Goal: Task Accomplishment & Management: Manage account settings

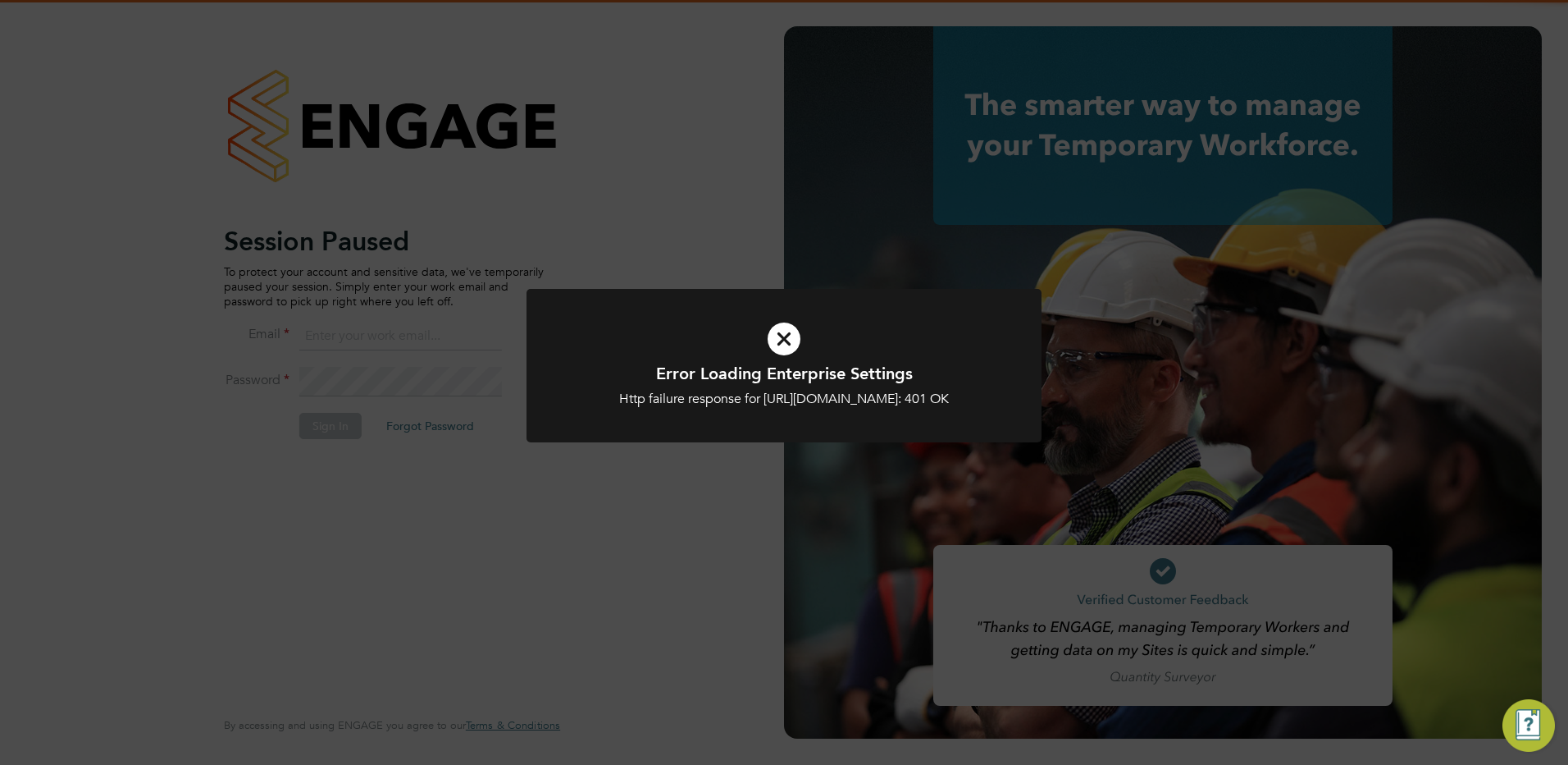
type input "patrick@tradelinerecruitment.co.uk"
click at [788, 329] on icon at bounding box center [784, 339] width 427 height 64
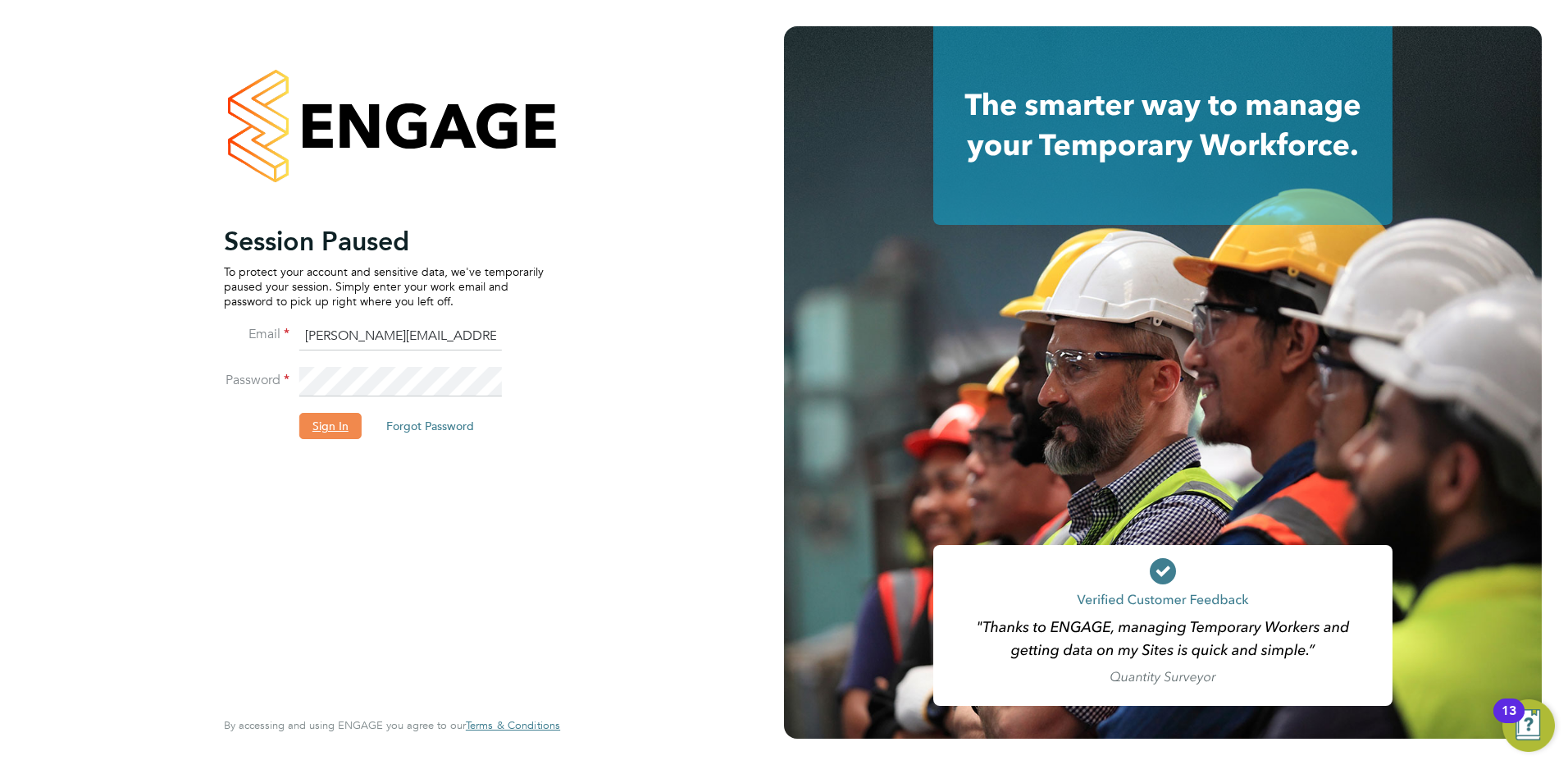
click at [327, 415] on button "Sign In" at bounding box center [330, 425] width 63 height 27
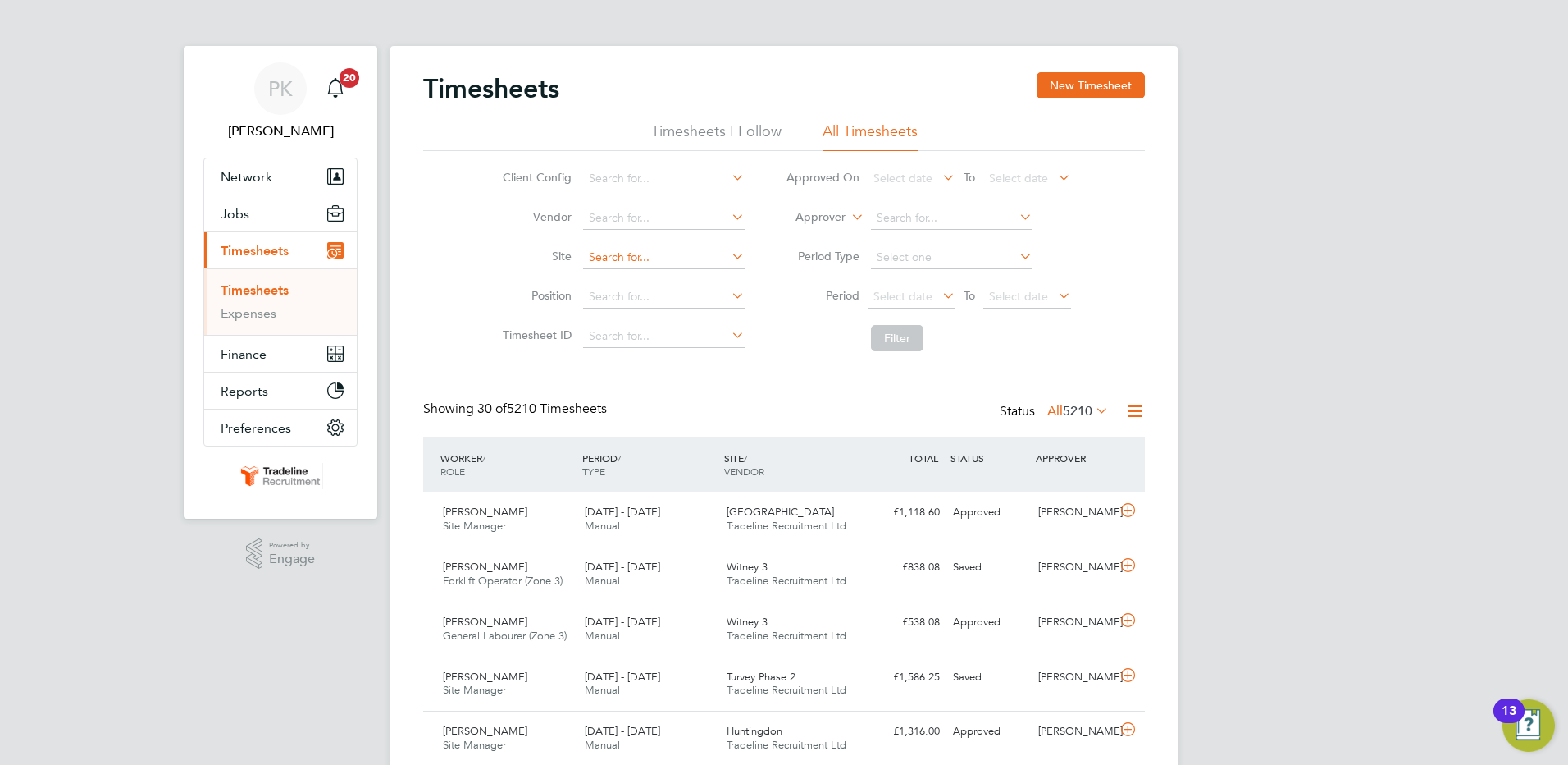
click at [621, 252] on input at bounding box center [664, 257] width 161 height 23
click at [619, 274] on b "Shotte" at bounding box center [605, 280] width 35 height 14
type input "Shottery (The Chancery)"
click at [904, 340] on button "Filter" at bounding box center [897, 338] width 52 height 27
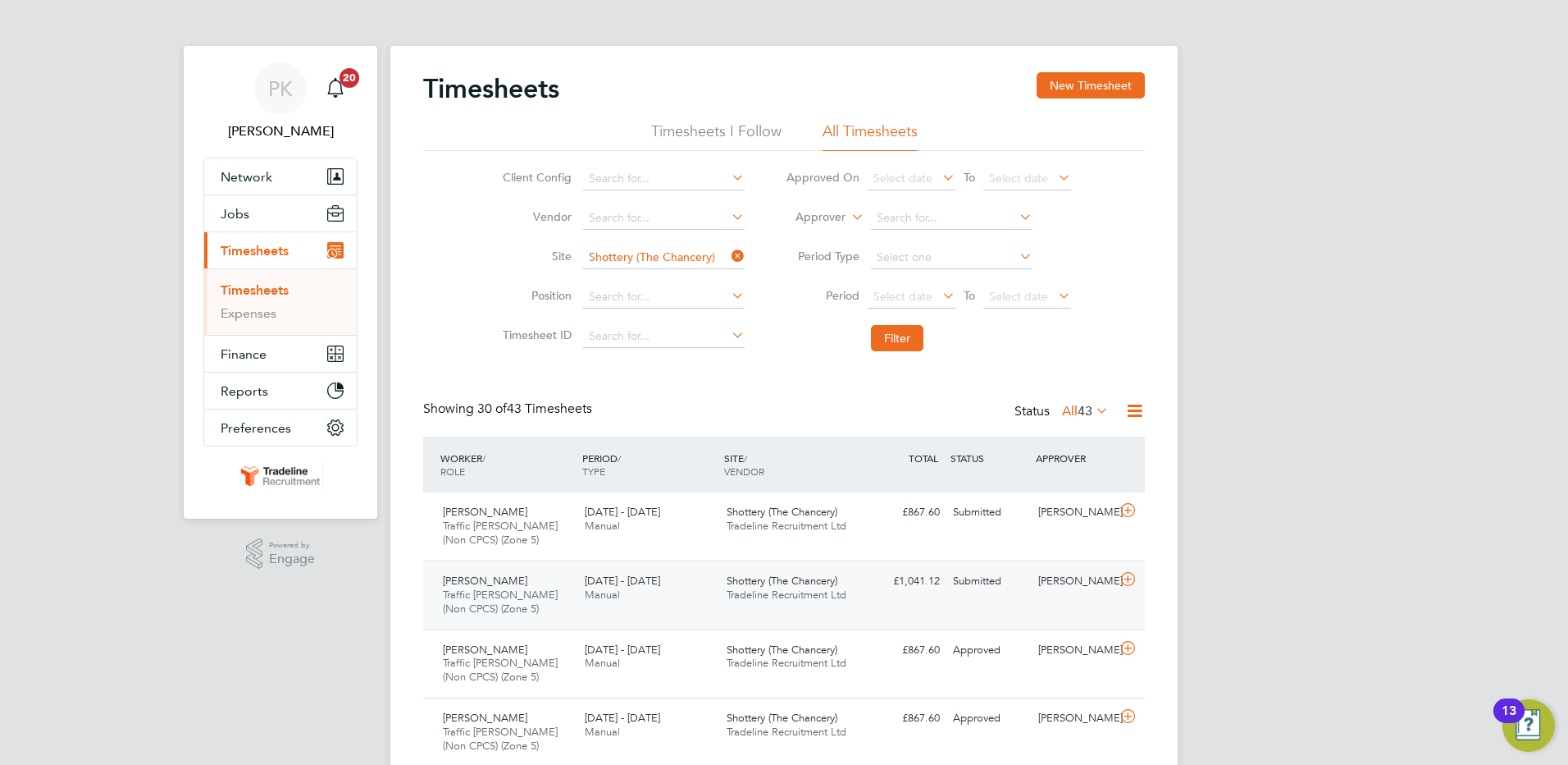
click at [1028, 596] on div "[PERSON_NAME] Traffic [PERSON_NAME] (Non CPCS) (Zone 5) [DATE] - [DATE] [DATE] …" at bounding box center [784, 594] width 722 height 69
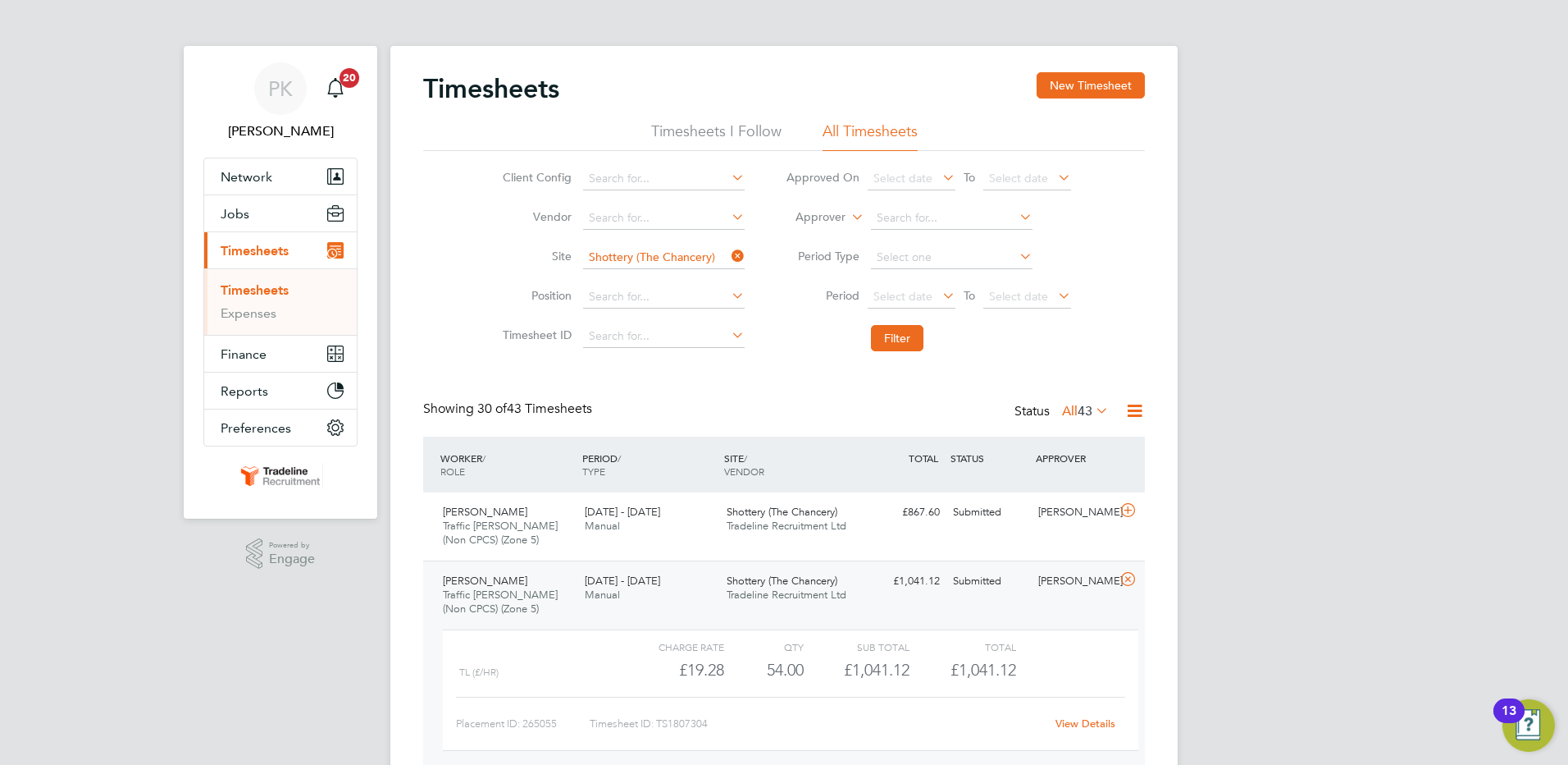
click at [1090, 724] on link "View Details" at bounding box center [1085, 723] width 60 height 14
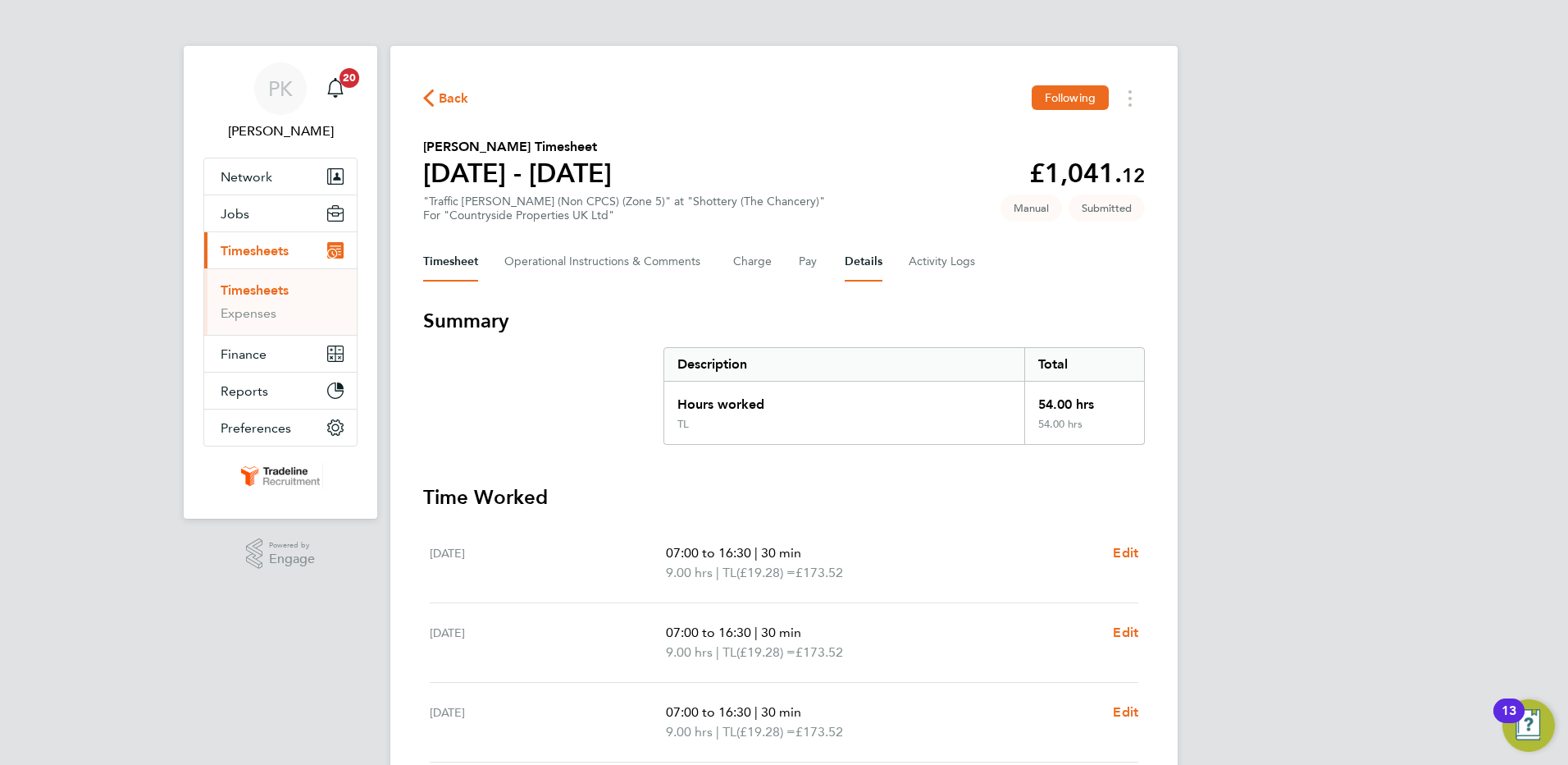
click at [880, 256] on button "Details" at bounding box center [864, 262] width 38 height 39
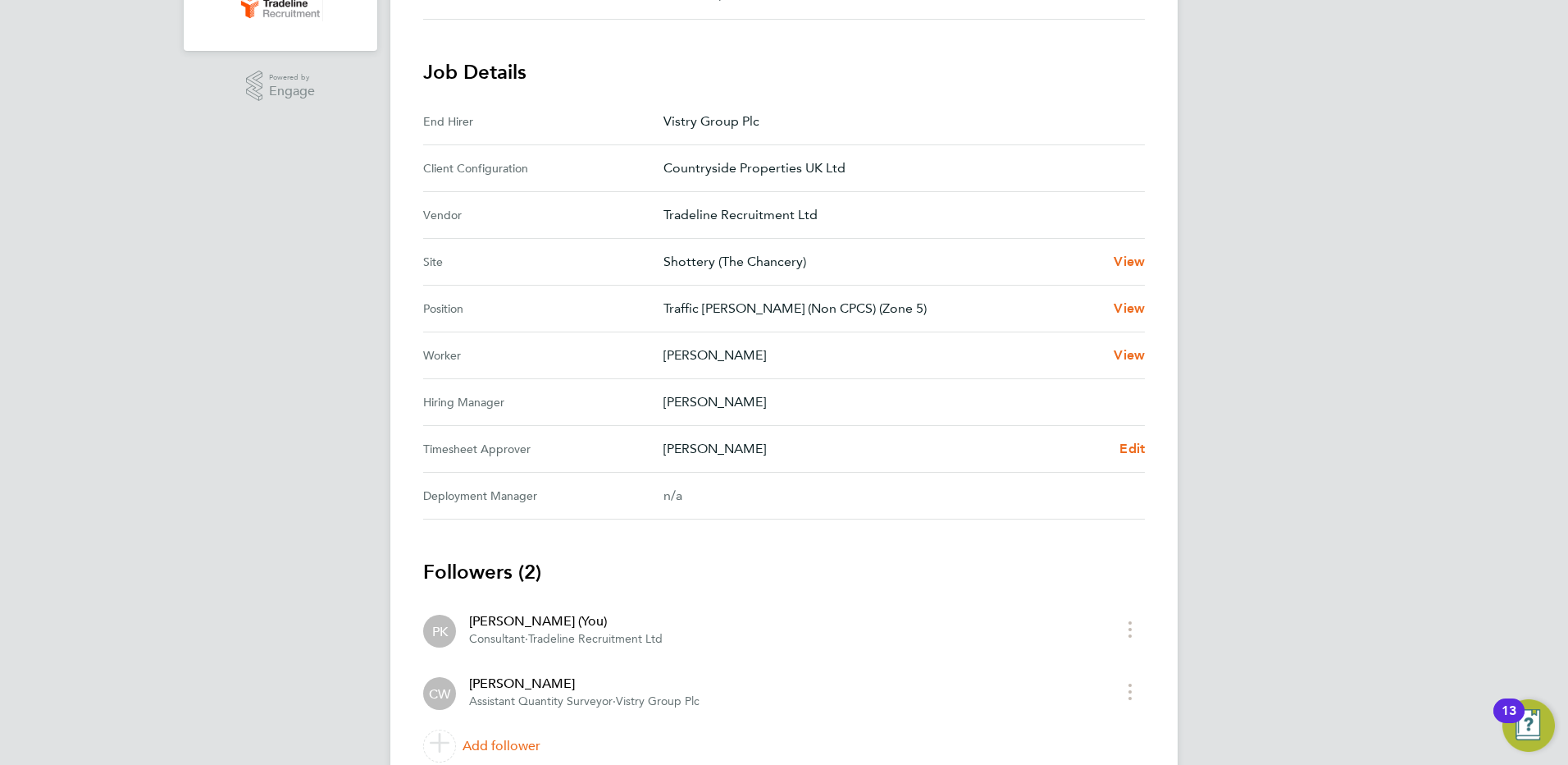
scroll to position [492, 0]
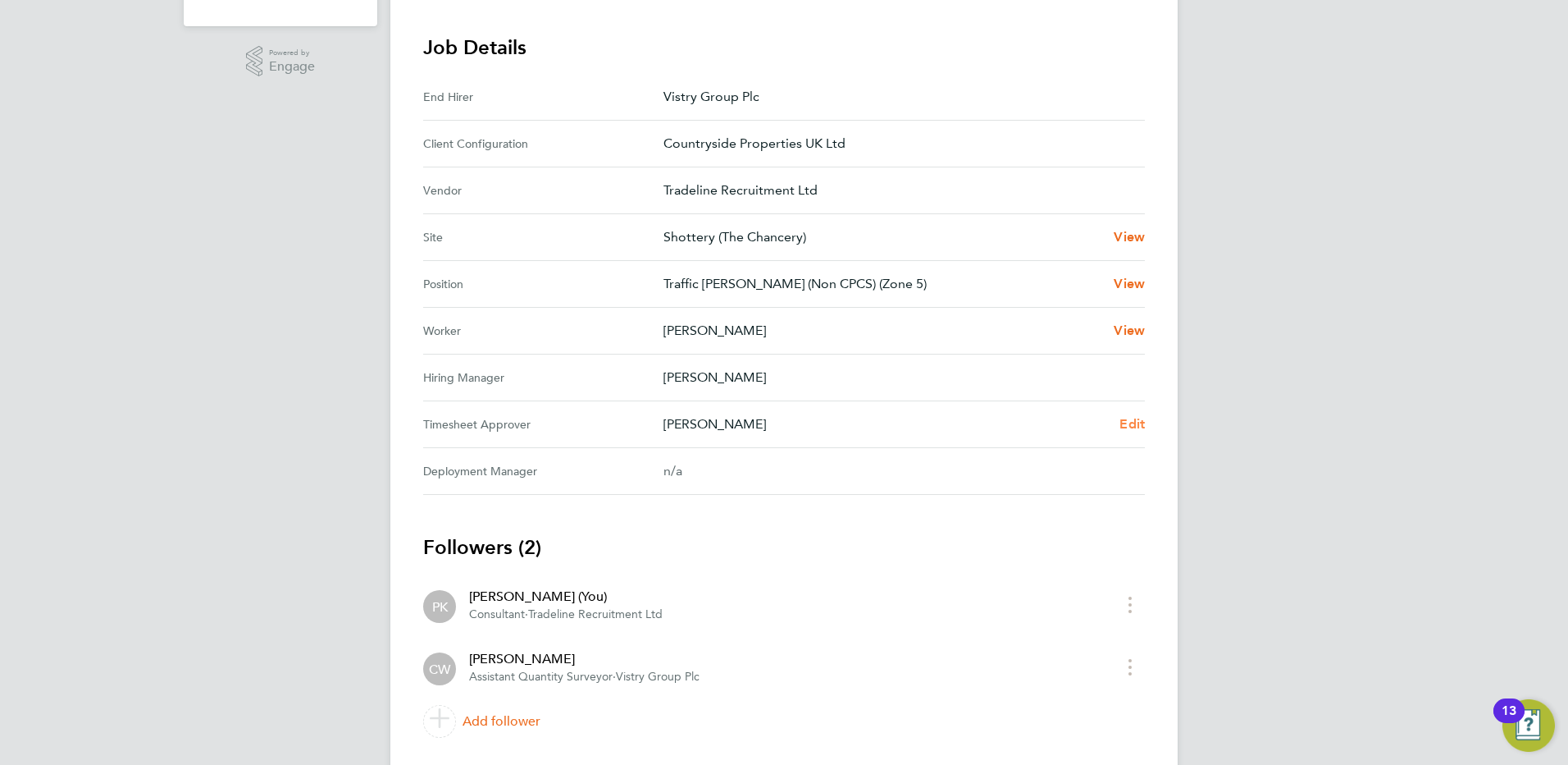
click at [1126, 424] on span "Edit" at bounding box center [1132, 424] width 26 height 15
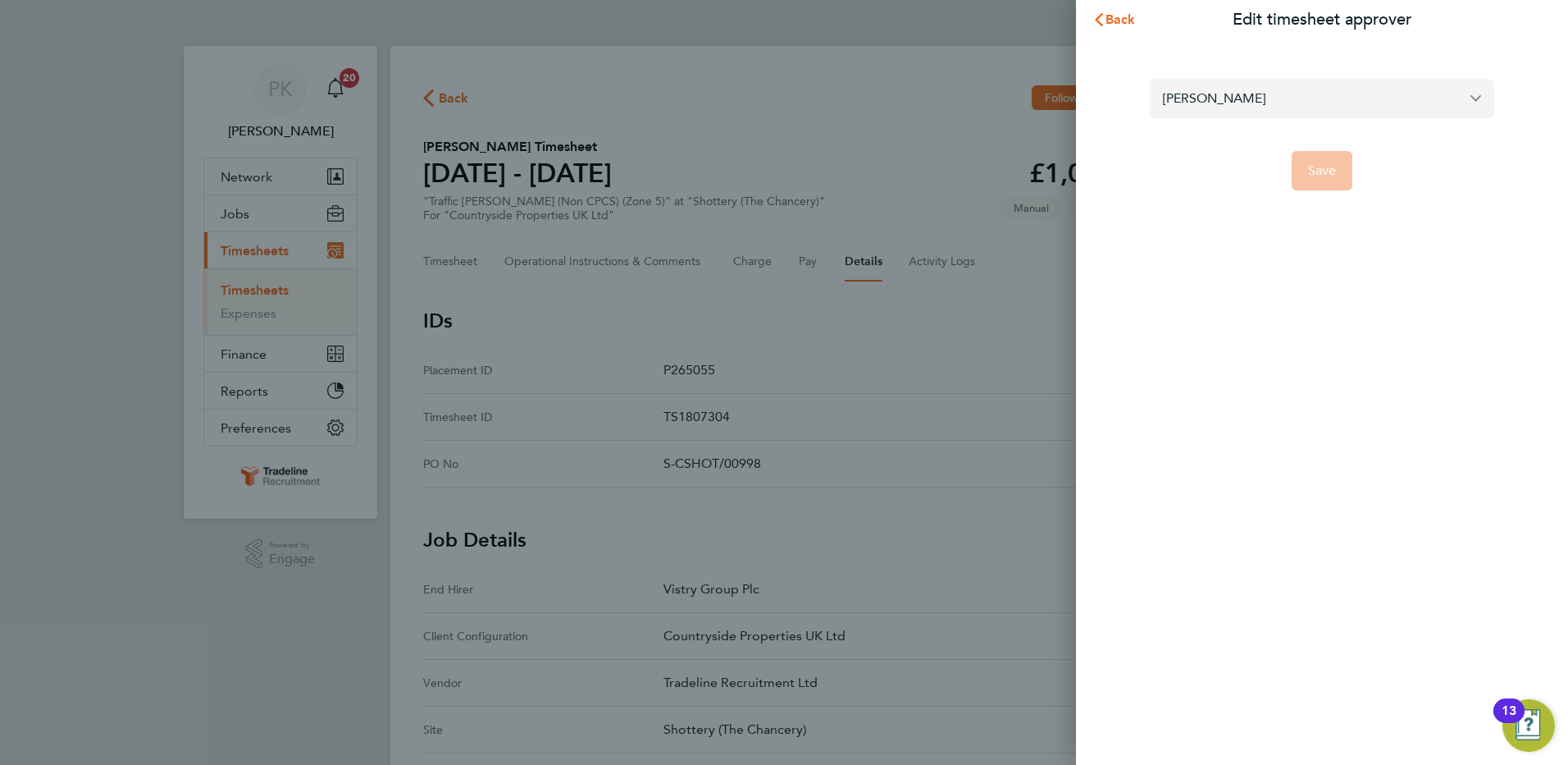
click at [1318, 96] on input "[PERSON_NAME]" at bounding box center [1322, 98] width 345 height 39
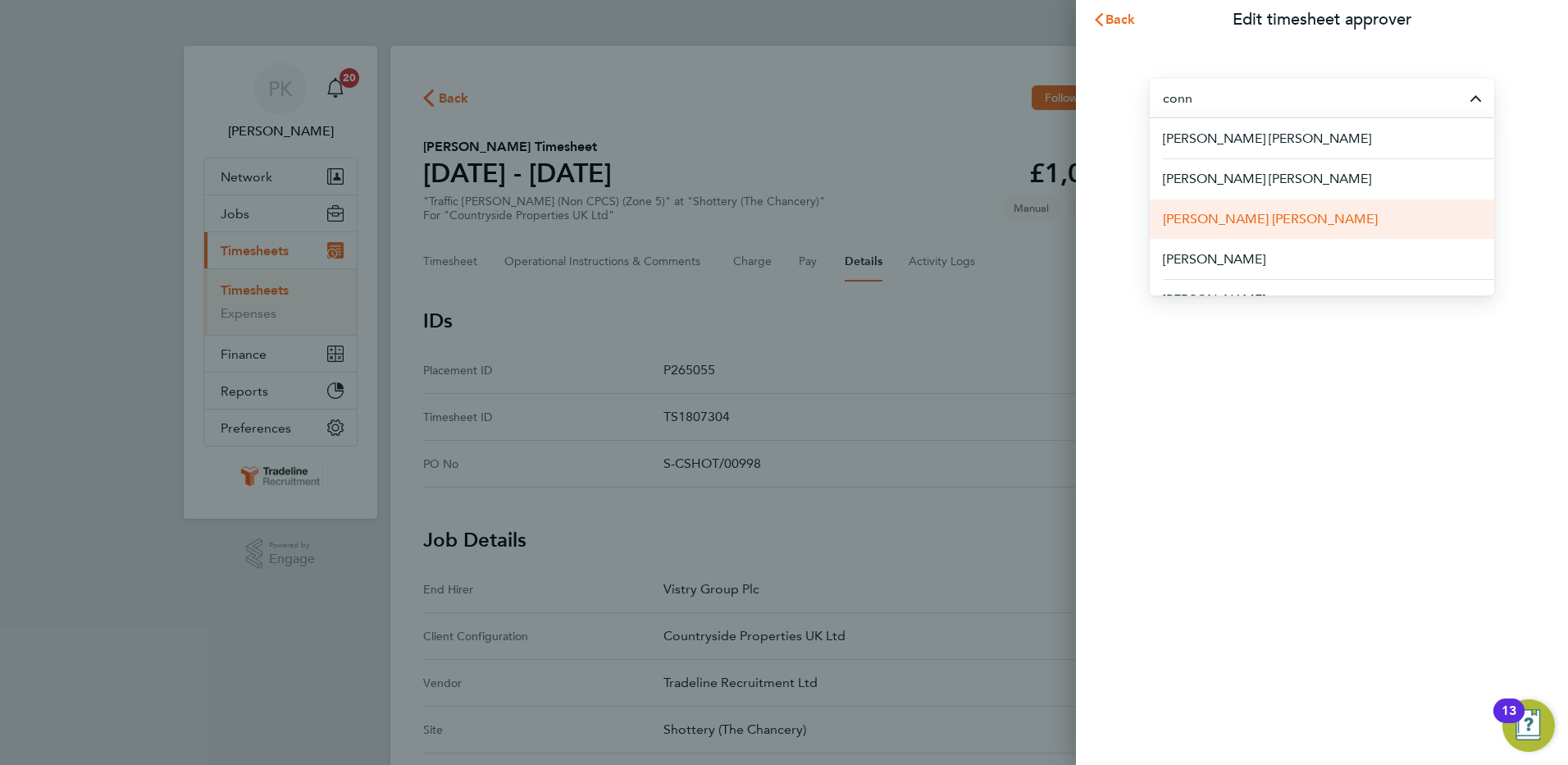
click at [1276, 214] on li "Connor Mills" at bounding box center [1322, 219] width 345 height 40
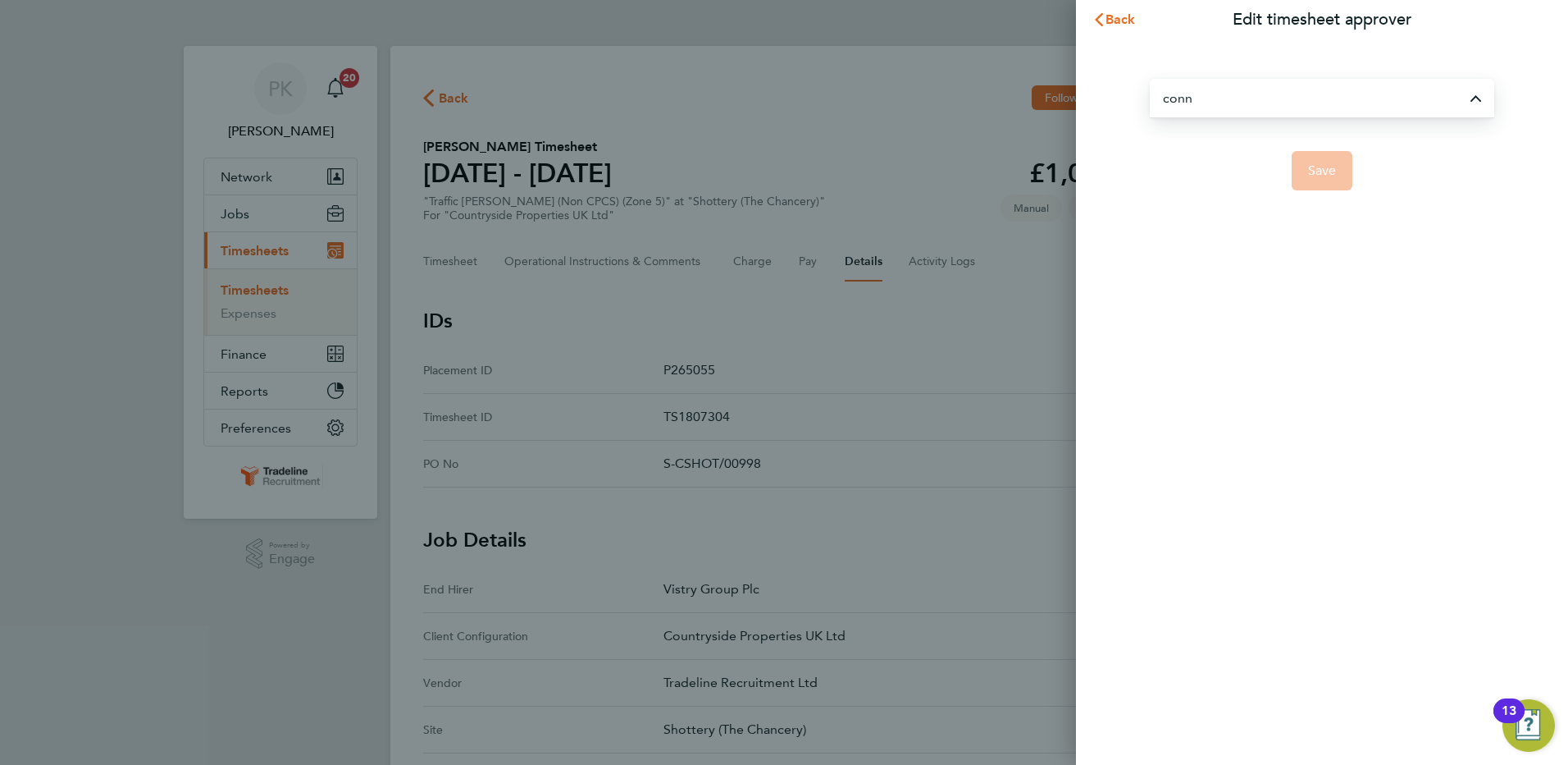
type input "Connor Mills"
click at [1339, 179] on button "Save" at bounding box center [1323, 171] width 62 height 39
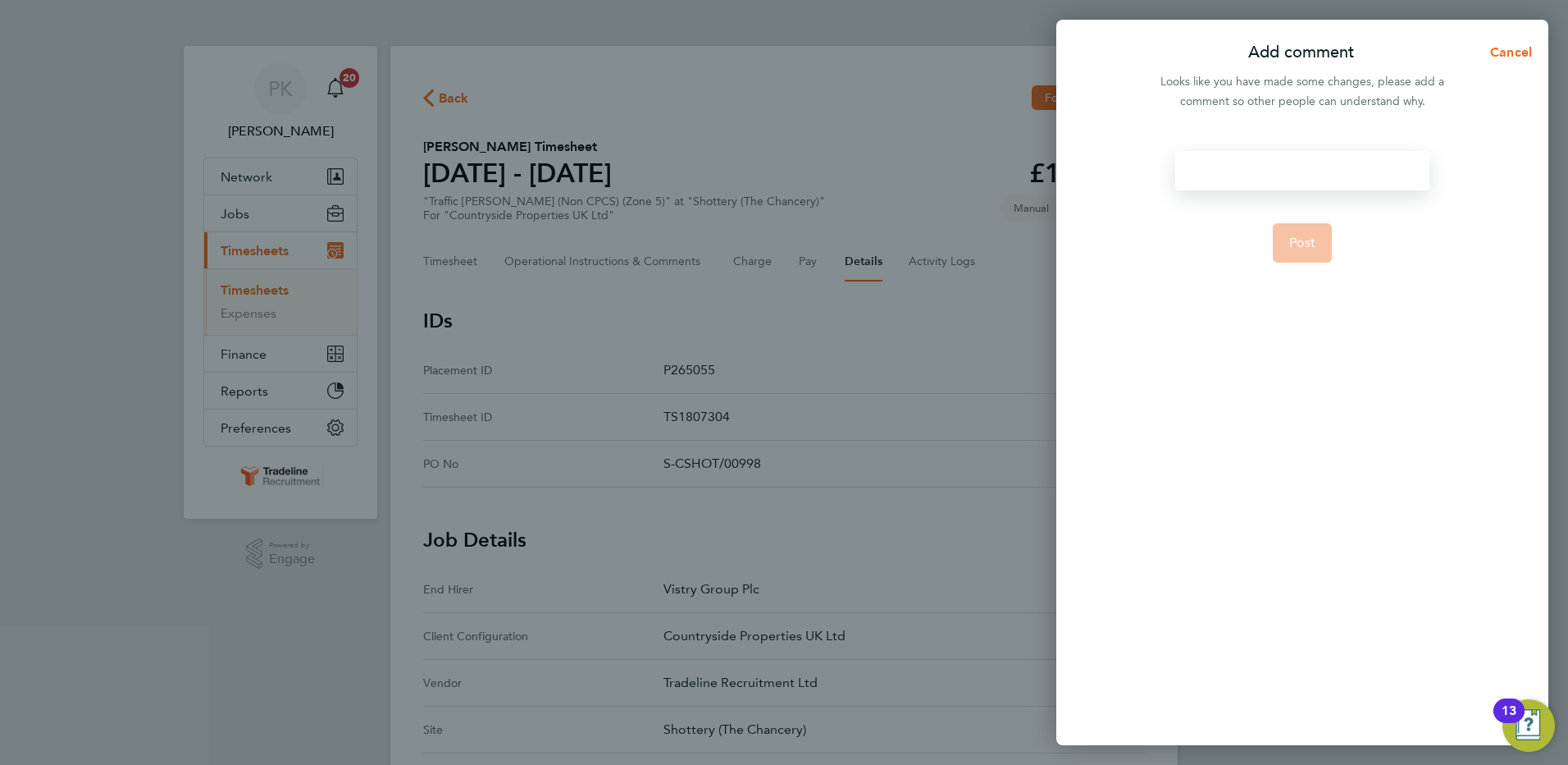
click at [1295, 175] on div at bounding box center [1302, 171] width 254 height 39
click at [1292, 175] on div at bounding box center [1302, 171] width 254 height 39
click at [1304, 238] on span "Post" at bounding box center [1303, 243] width 27 height 16
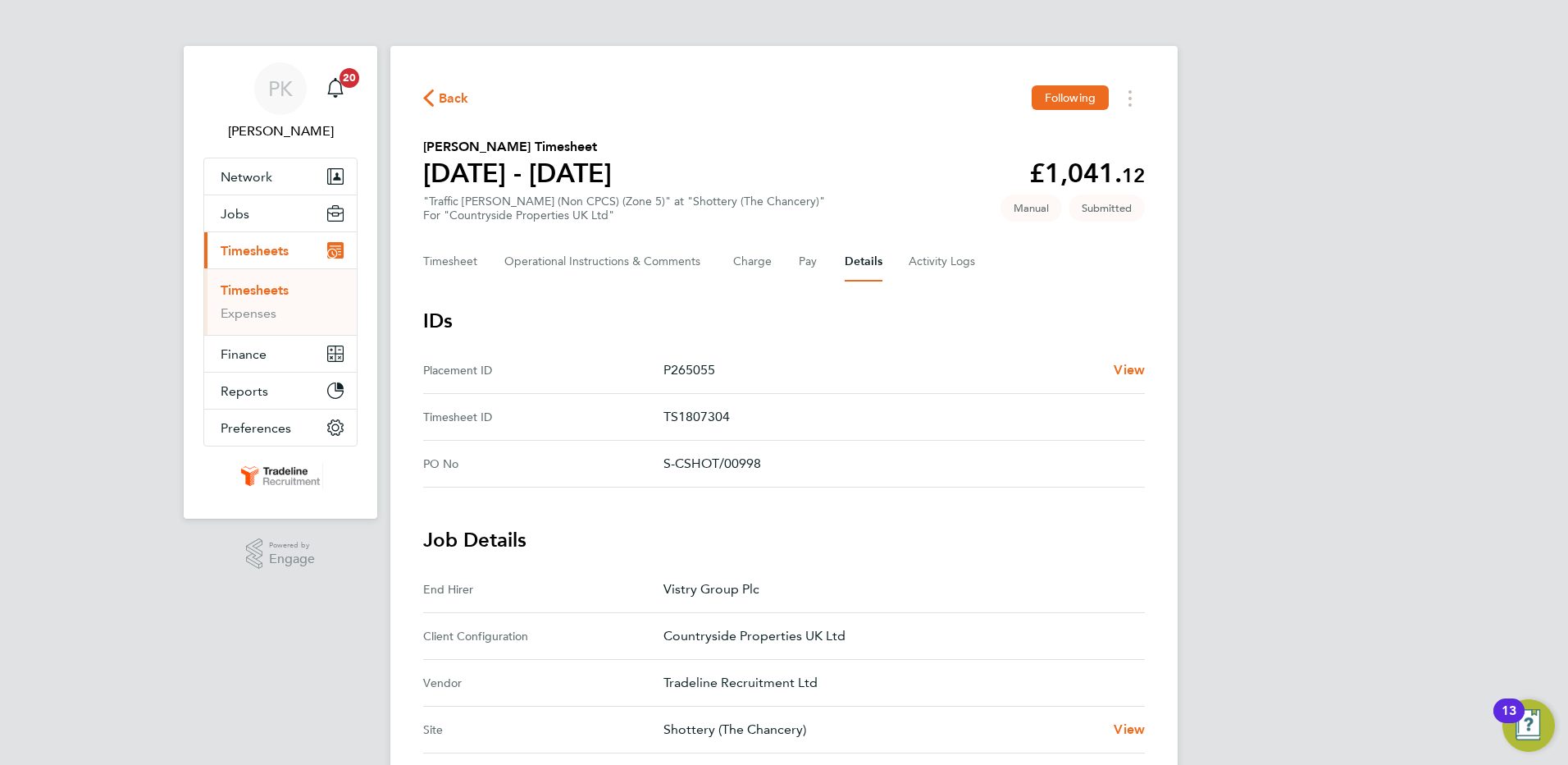
click at [263, 291] on link "Timesheets" at bounding box center [254, 290] width 68 height 15
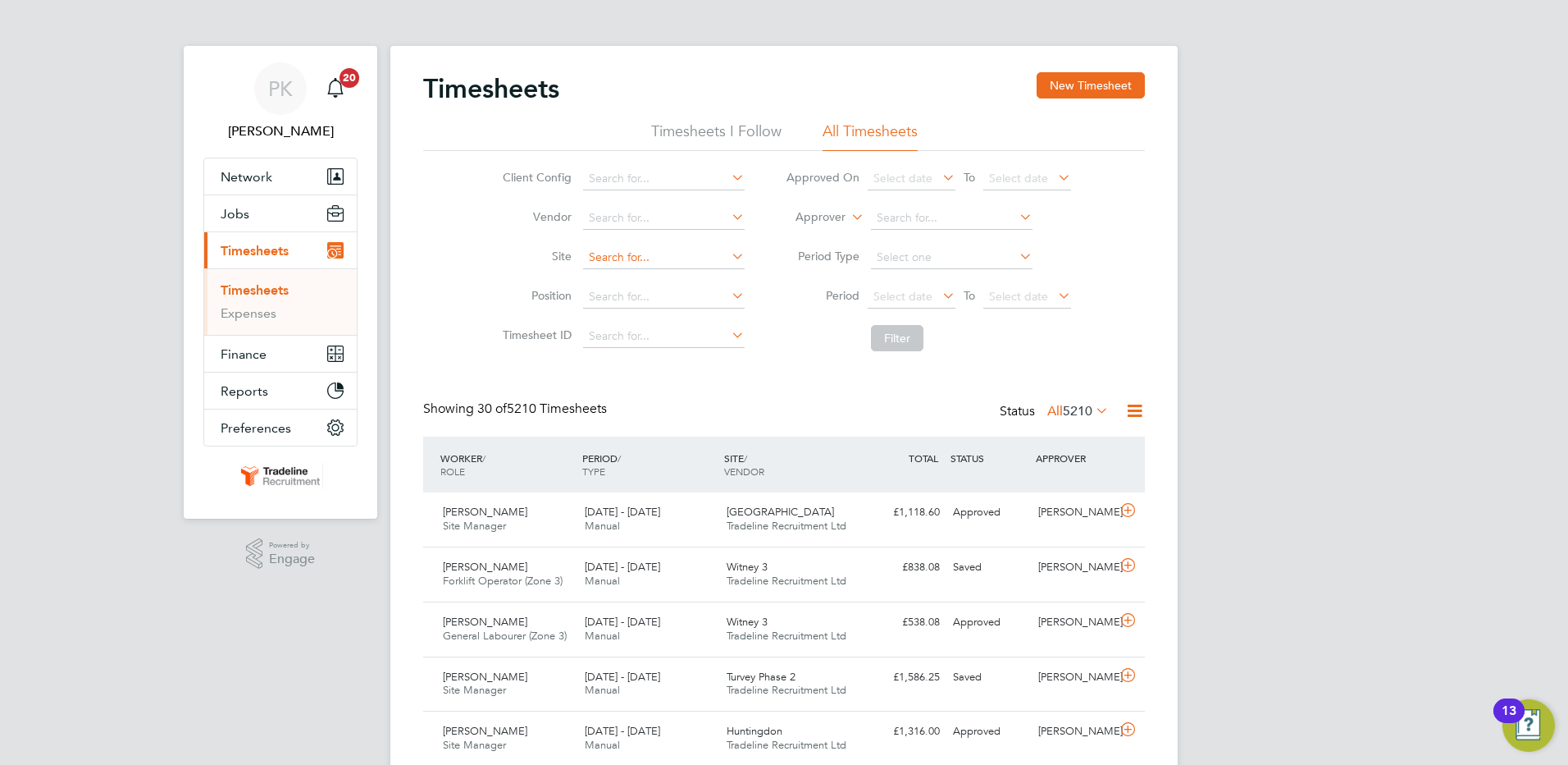
click at [604, 247] on input at bounding box center [664, 257] width 161 height 23
type input "Shottery (The Chancery)"
click at [881, 343] on button "Filter" at bounding box center [897, 338] width 52 height 27
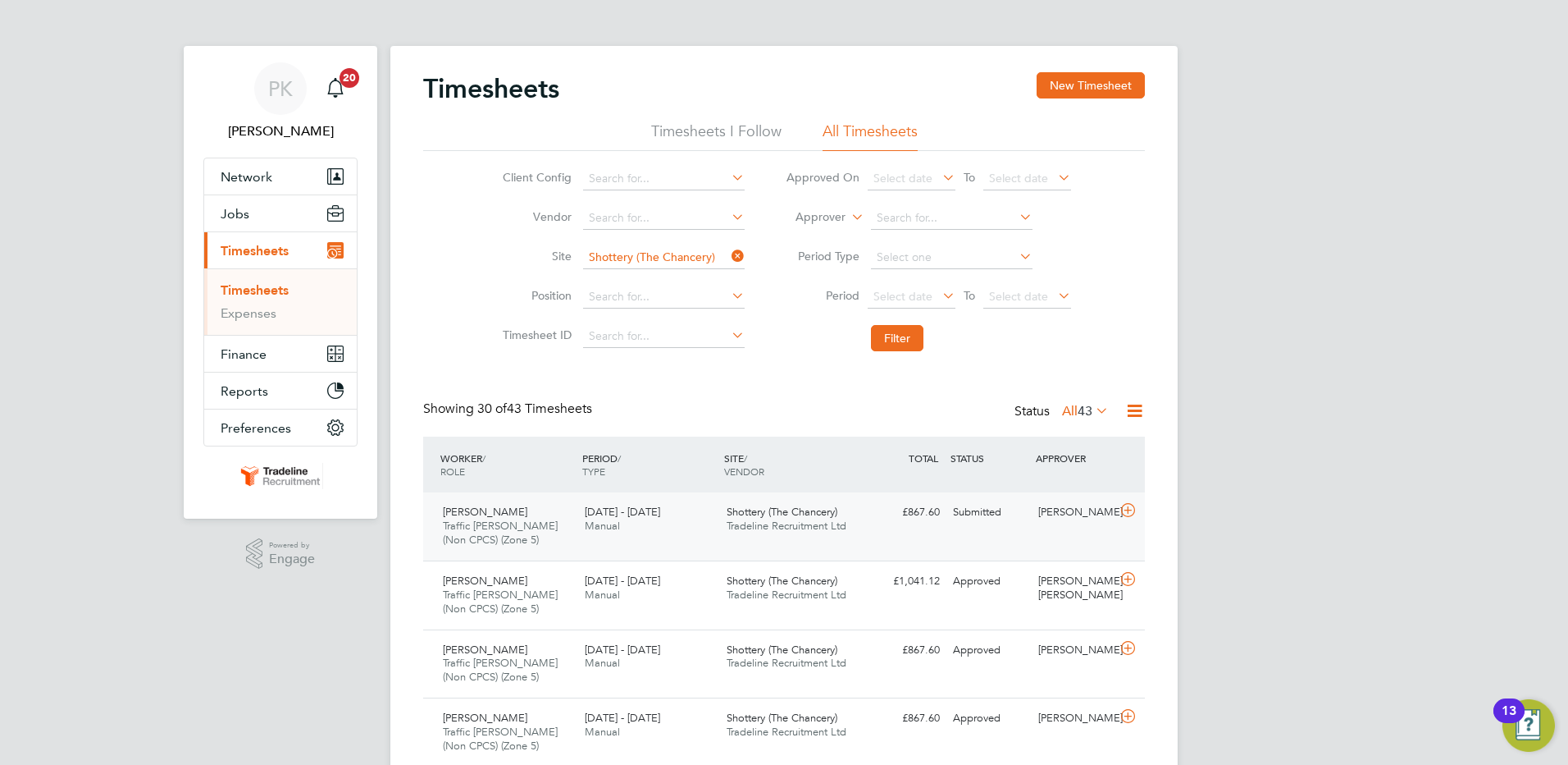
click at [1050, 533] on div "Craig Stephens Traffic Marshall (Non CPCS) (Zone 5) 25 - 31 Aug 2025 25 - 31 Au…" at bounding box center [784, 526] width 722 height 68
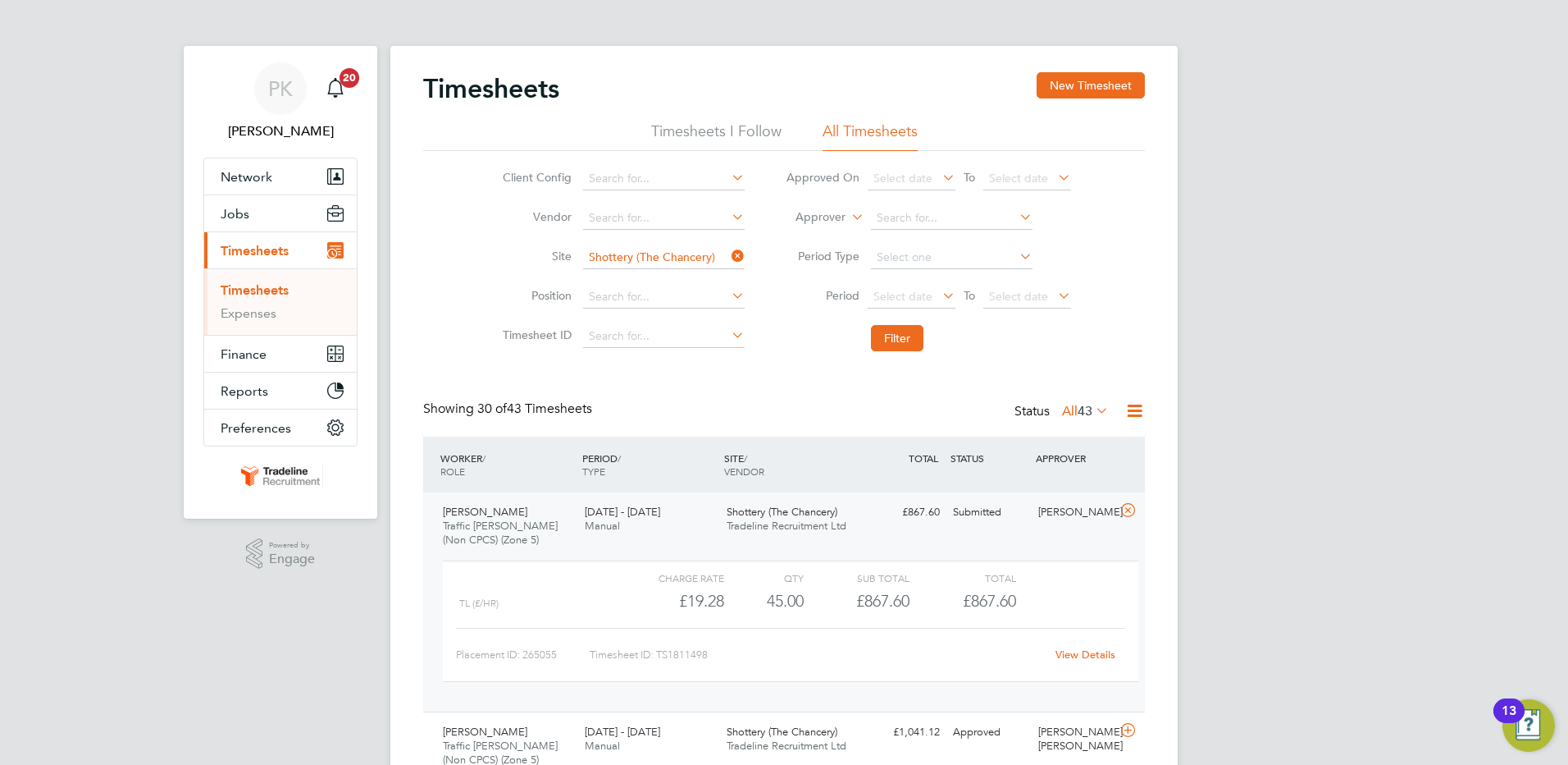
click at [1087, 656] on link "View Details" at bounding box center [1085, 654] width 60 height 14
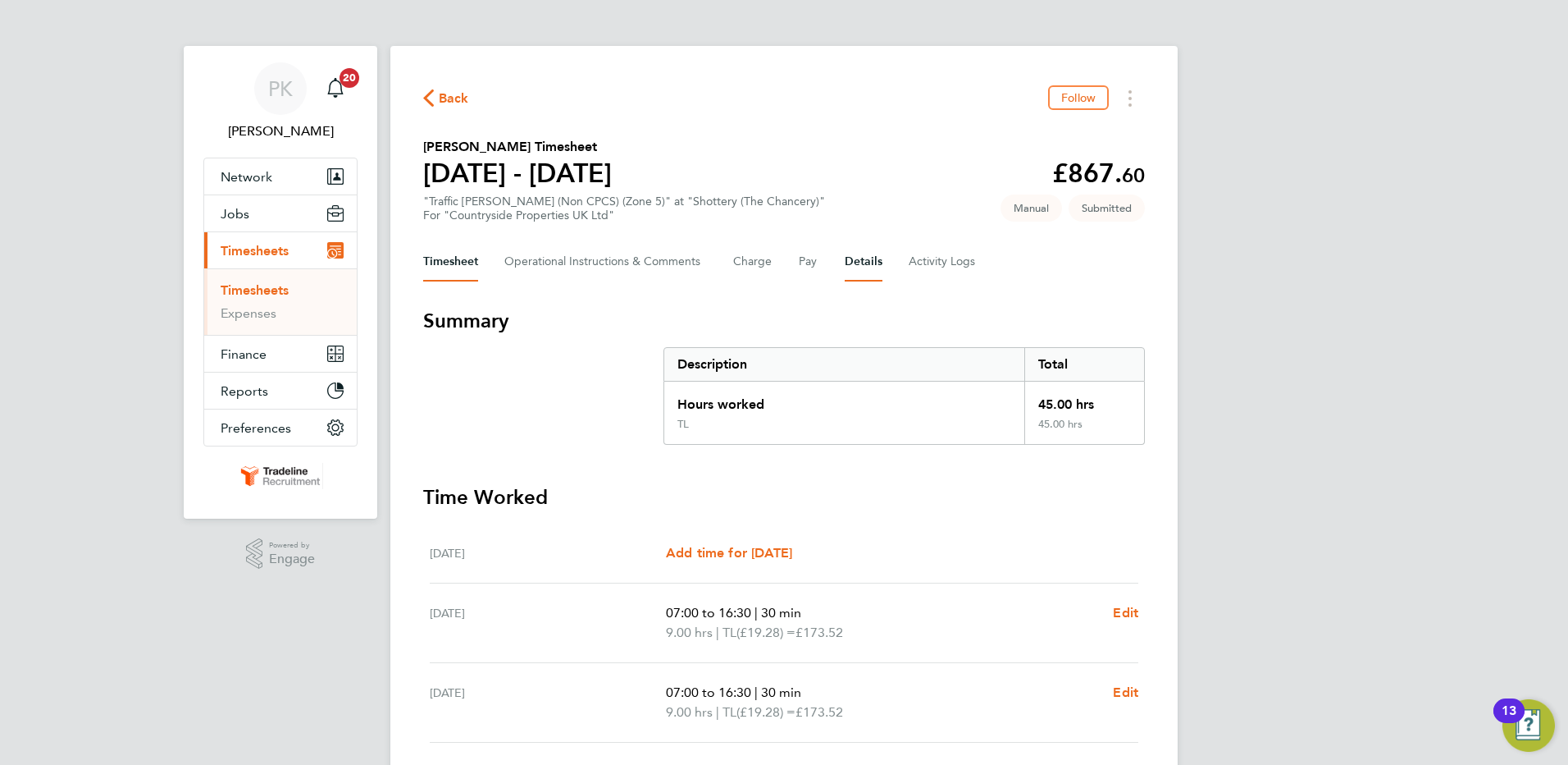
click at [854, 259] on button "Details" at bounding box center [864, 262] width 38 height 39
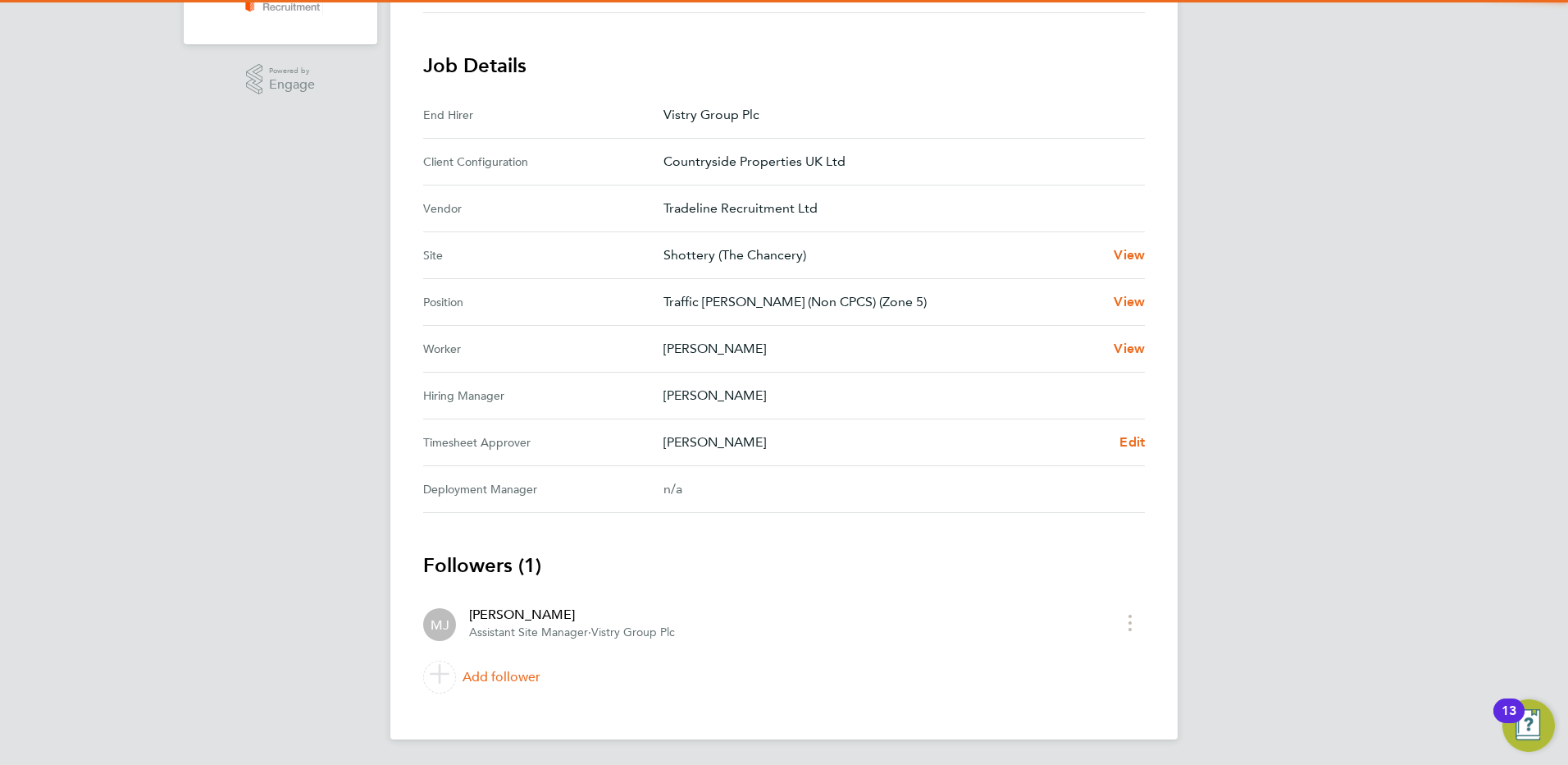
scroll to position [475, 0]
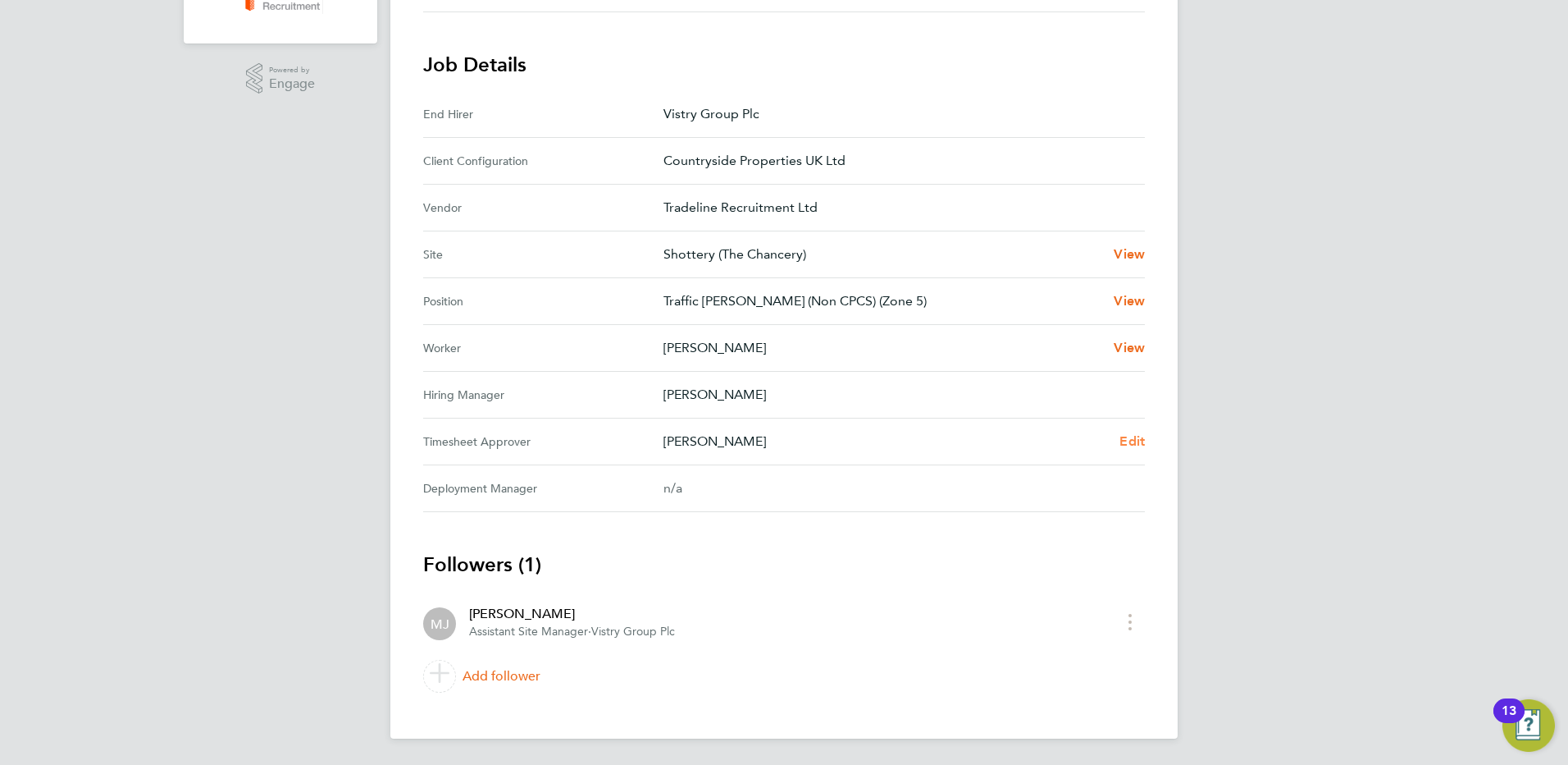
click at [1138, 437] on span "Edit" at bounding box center [1132, 441] width 26 height 15
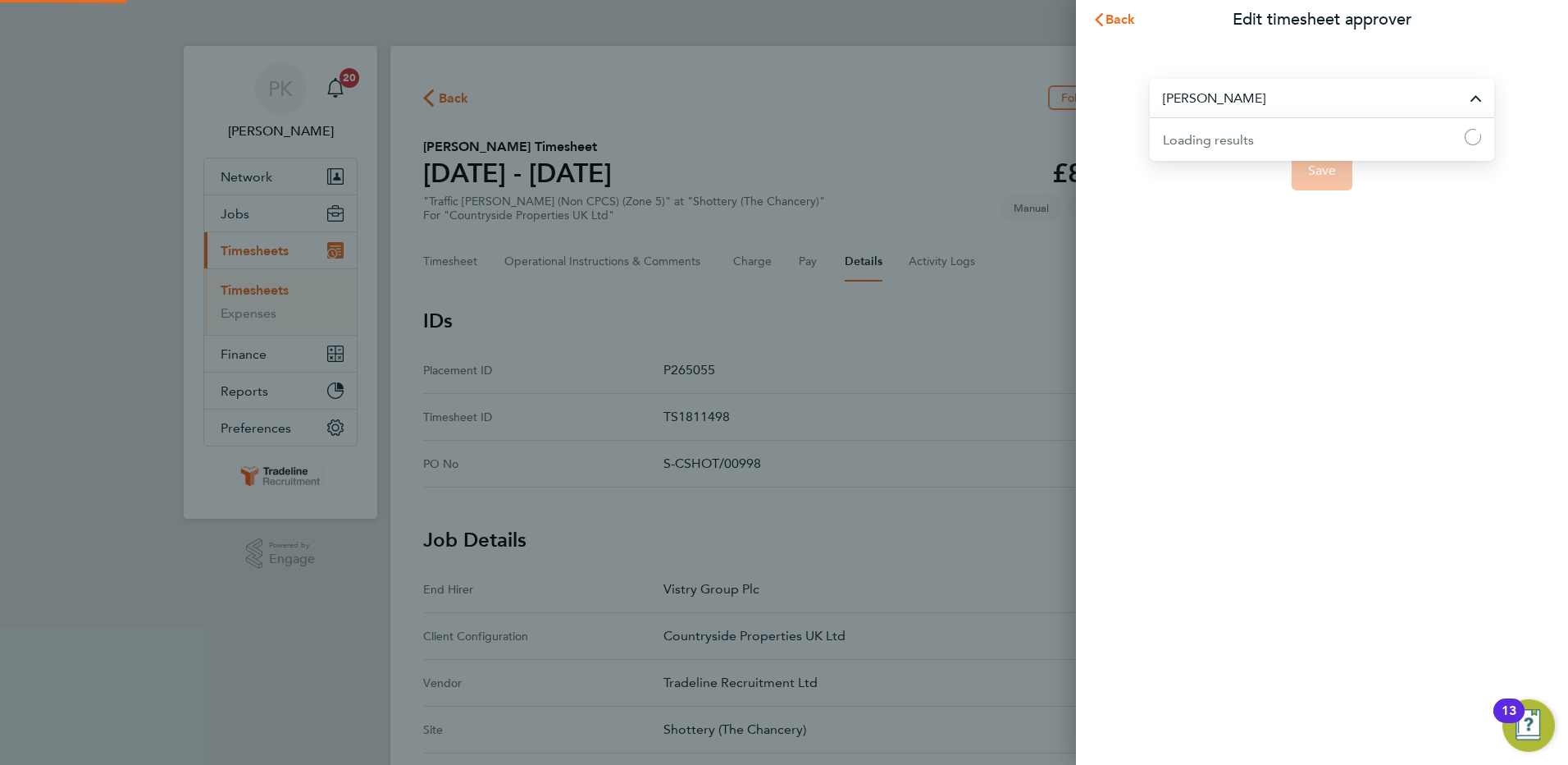
click at [1231, 105] on input "[PERSON_NAME]" at bounding box center [1322, 98] width 345 height 39
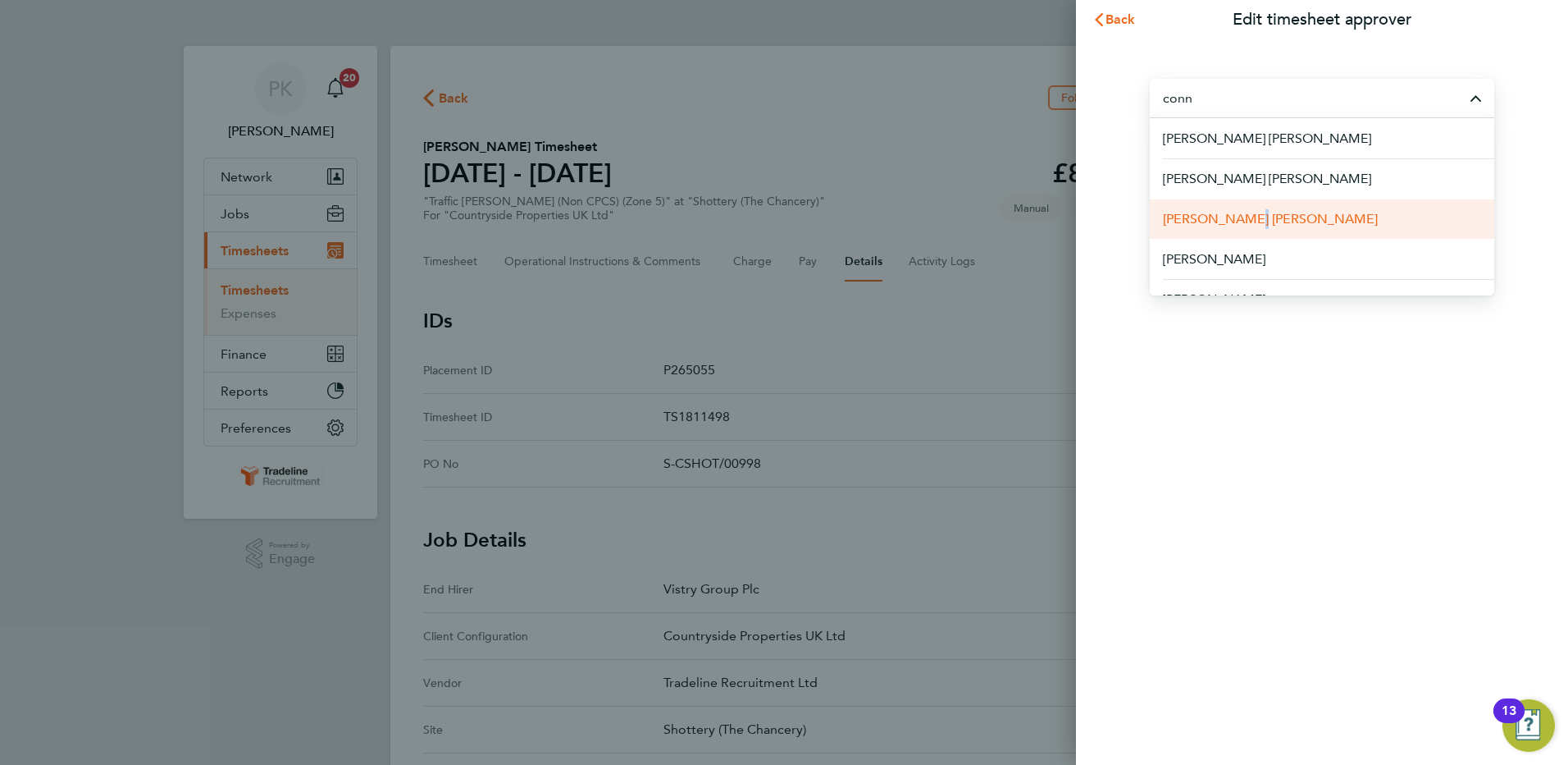
click at [1237, 219] on span "Connor Mills" at bounding box center [1271, 219] width 215 height 20
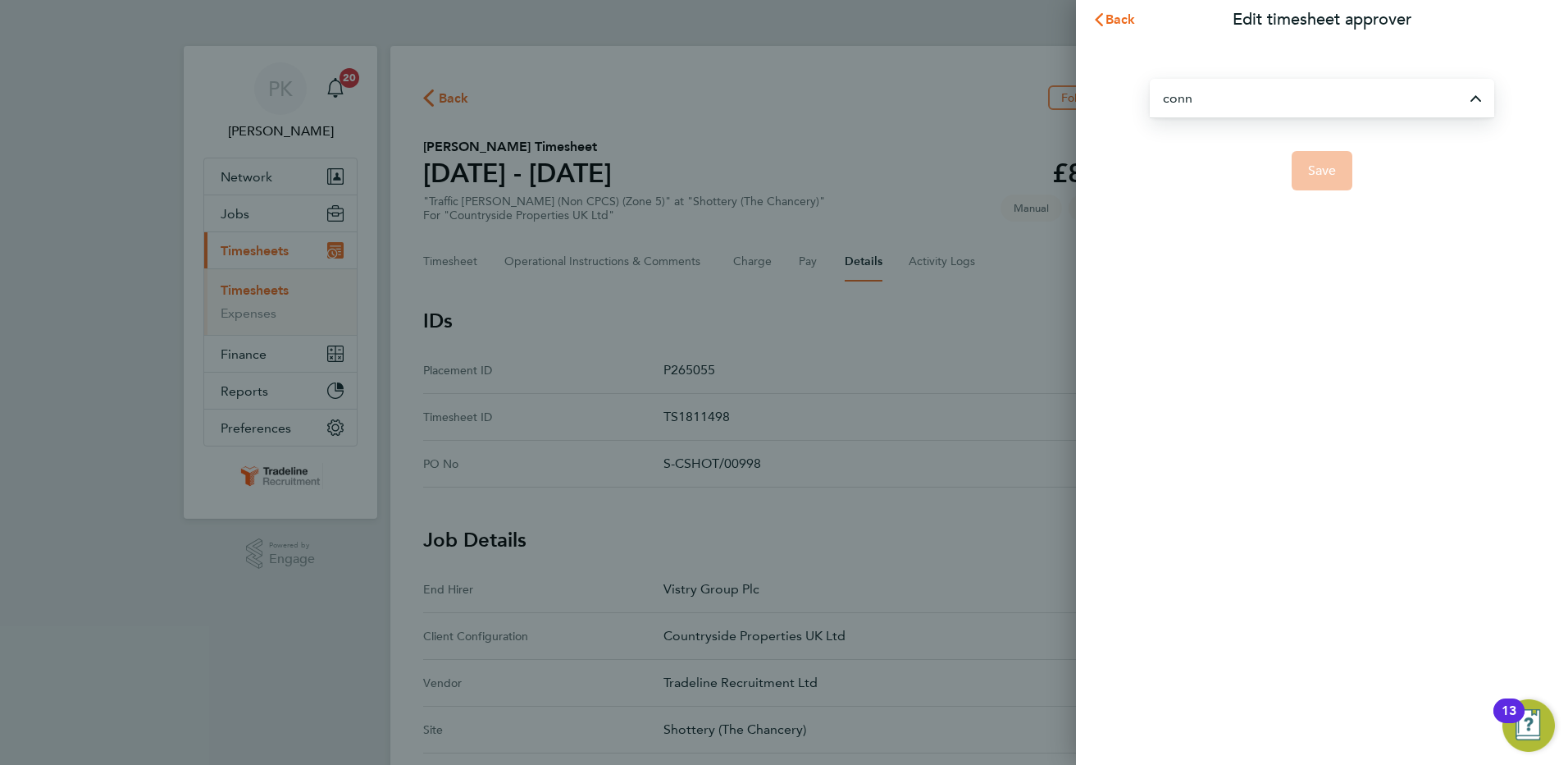
type input "Connor Mills"
drag, startPoint x: 1237, startPoint y: 219, endPoint x: 1377, endPoint y: 237, distance: 141.2
click at [1381, 239] on div "Back Edit timesheet approver Connor Mills Save" at bounding box center [1322, 382] width 492 height 765
click at [1345, 169] on button "Save" at bounding box center [1323, 171] width 62 height 39
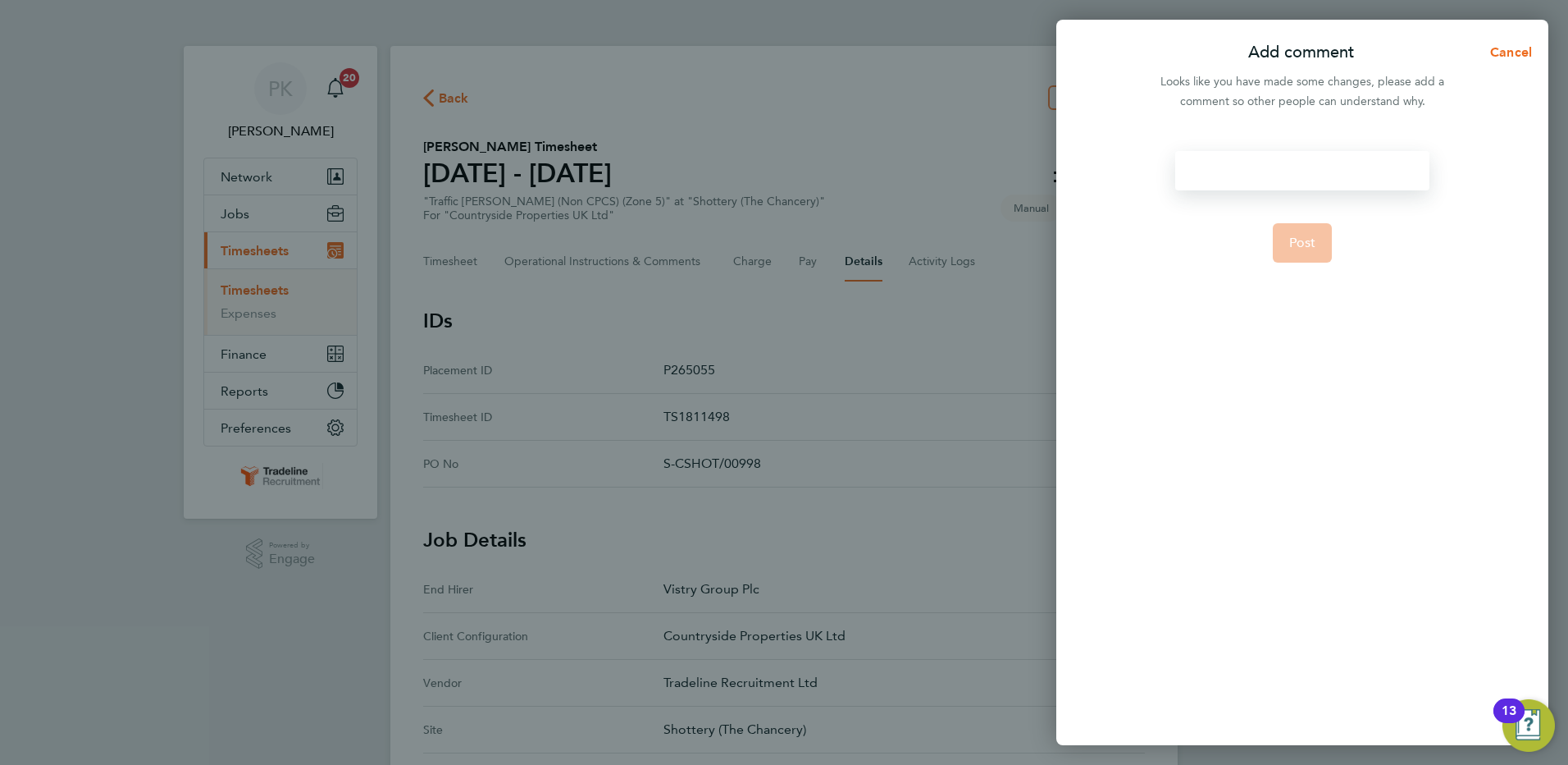
click at [1295, 166] on div at bounding box center [1302, 171] width 254 height 39
click at [1289, 166] on div at bounding box center [1302, 171] width 254 height 39
click at [1301, 247] on span "Post" at bounding box center [1303, 243] width 27 height 16
